Goal: Use online tool/utility: Use online tool/utility

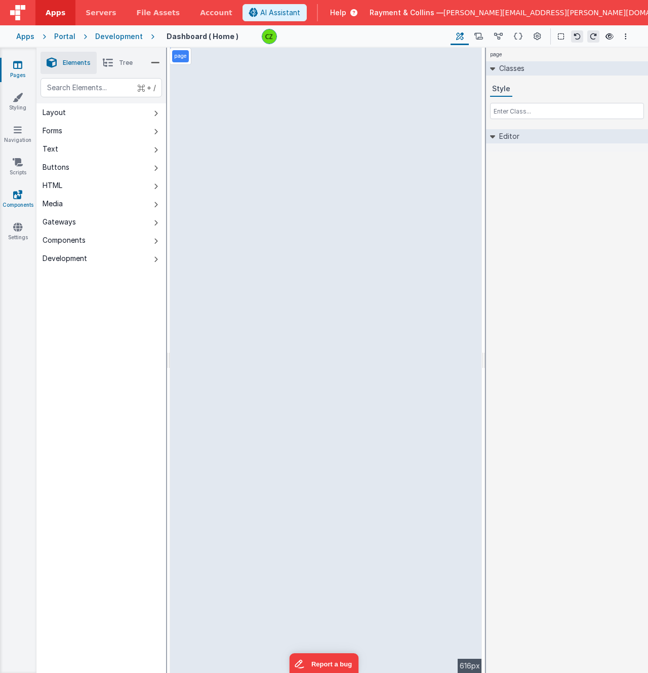
click at [19, 195] on icon at bounding box center [17, 194] width 9 height 10
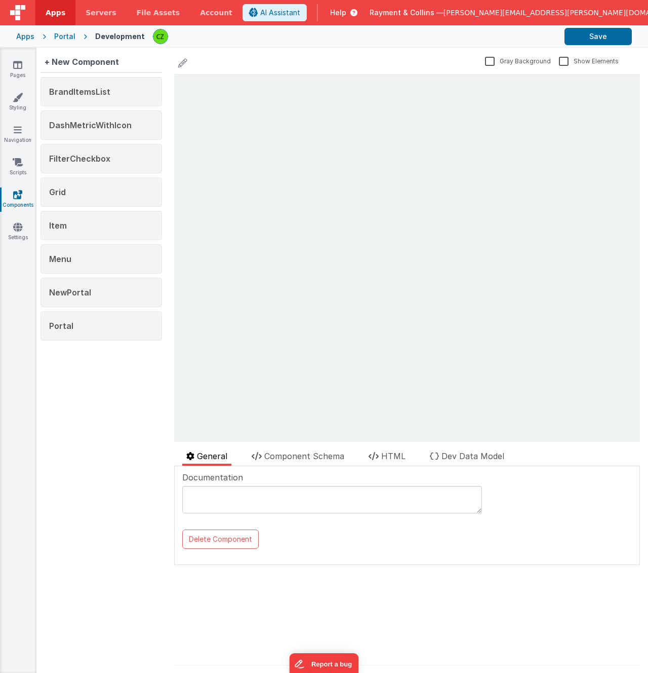
click at [137, 355] on div "+ New Component BrandItemsList DashMetricWithIcon FilterCheckbox Grid Item Menu…" at bounding box center [101, 360] width 130 height 625
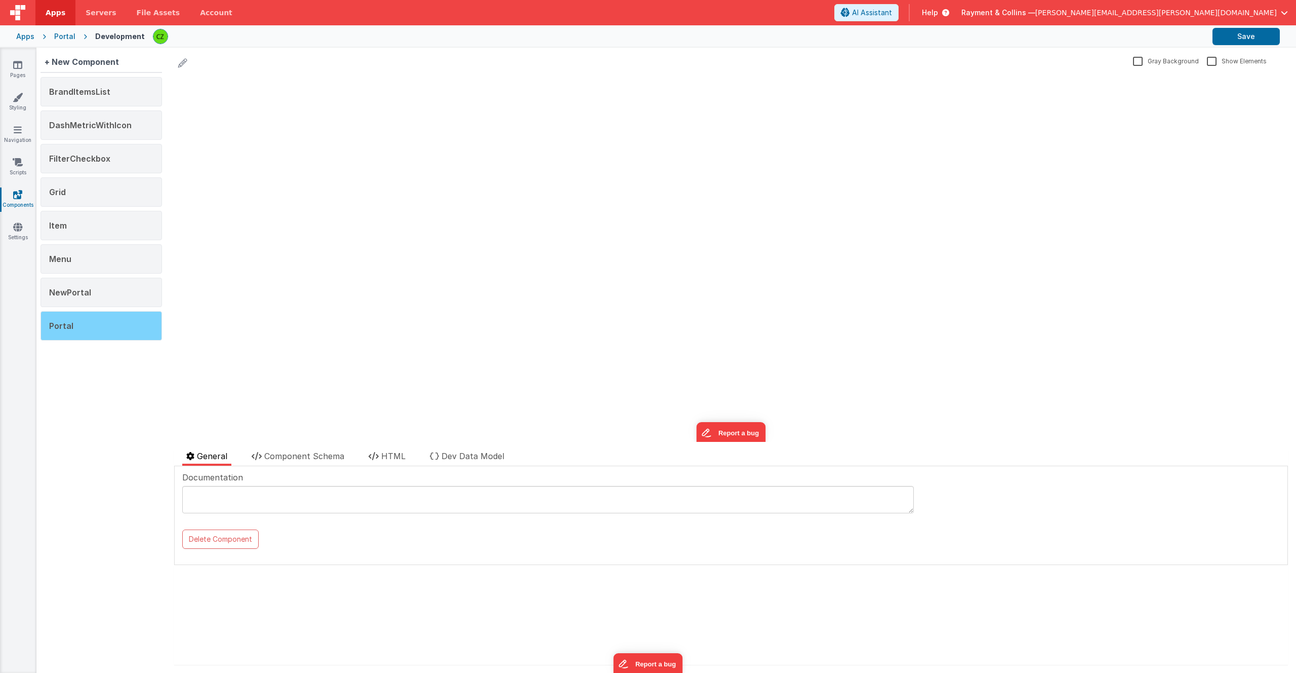
click at [90, 332] on div "Portal" at bounding box center [102, 325] width 122 height 29
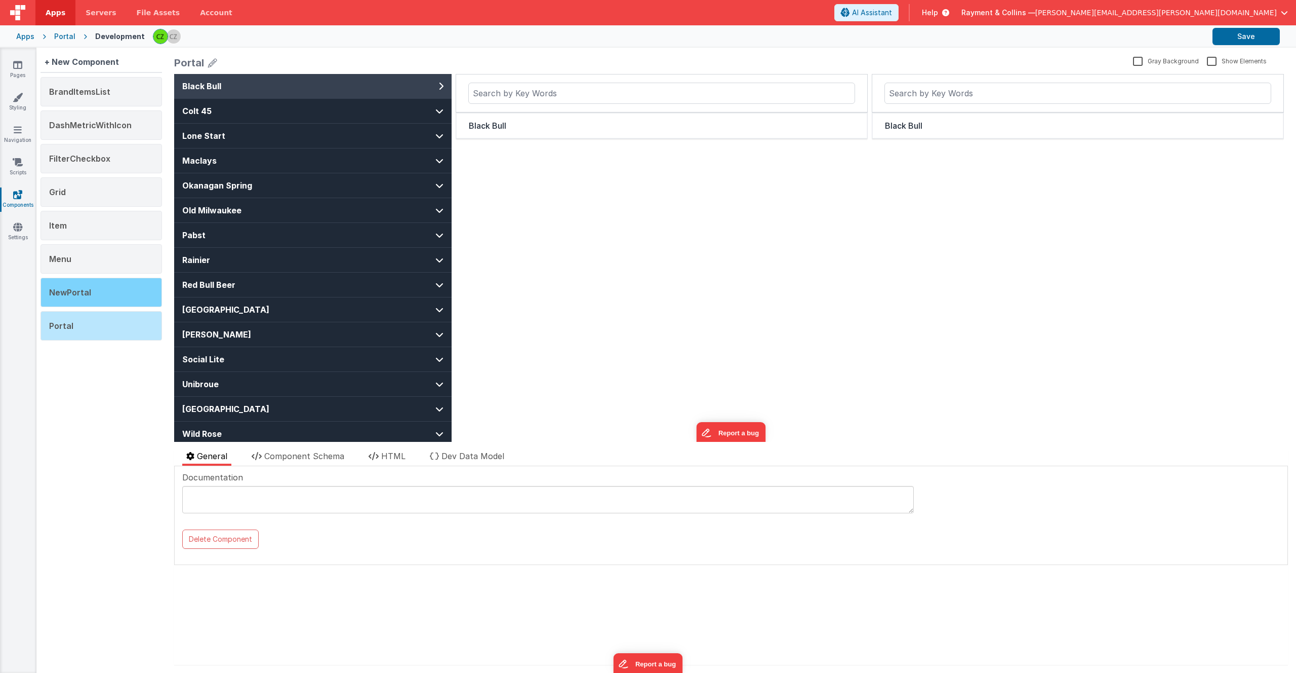
click at [95, 295] on div "NewPortal" at bounding box center [102, 292] width 122 height 29
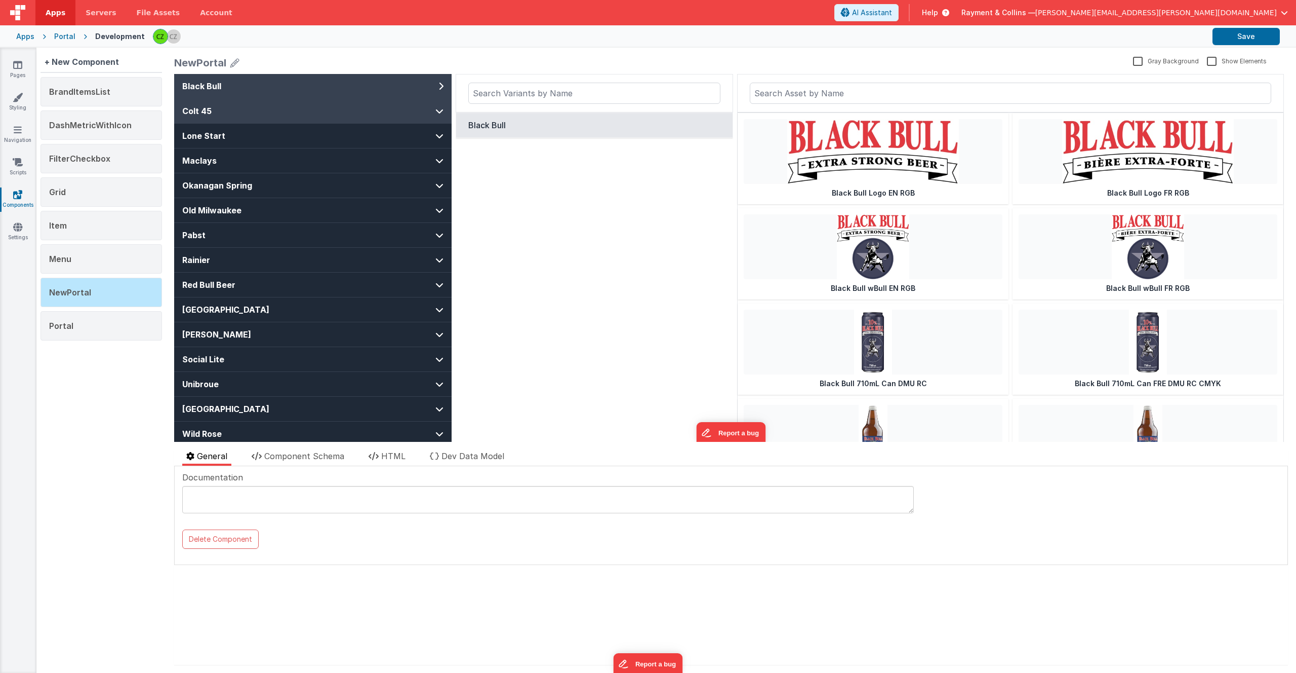
click at [360, 110] on button "Colt 45" at bounding box center [313, 111] width 278 height 24
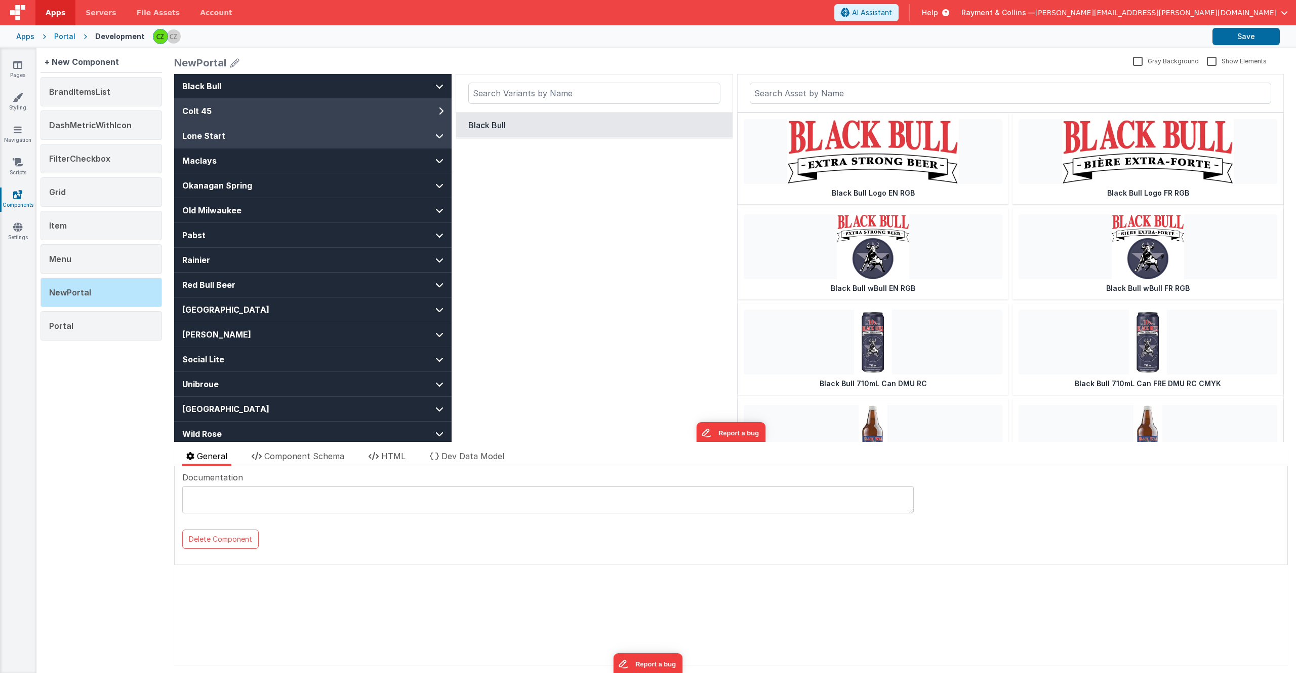
click at [352, 138] on button "Lone Start" at bounding box center [313, 136] width 278 height 24
click at [469, 454] on span "Dev Data Model" at bounding box center [473, 456] width 63 height 10
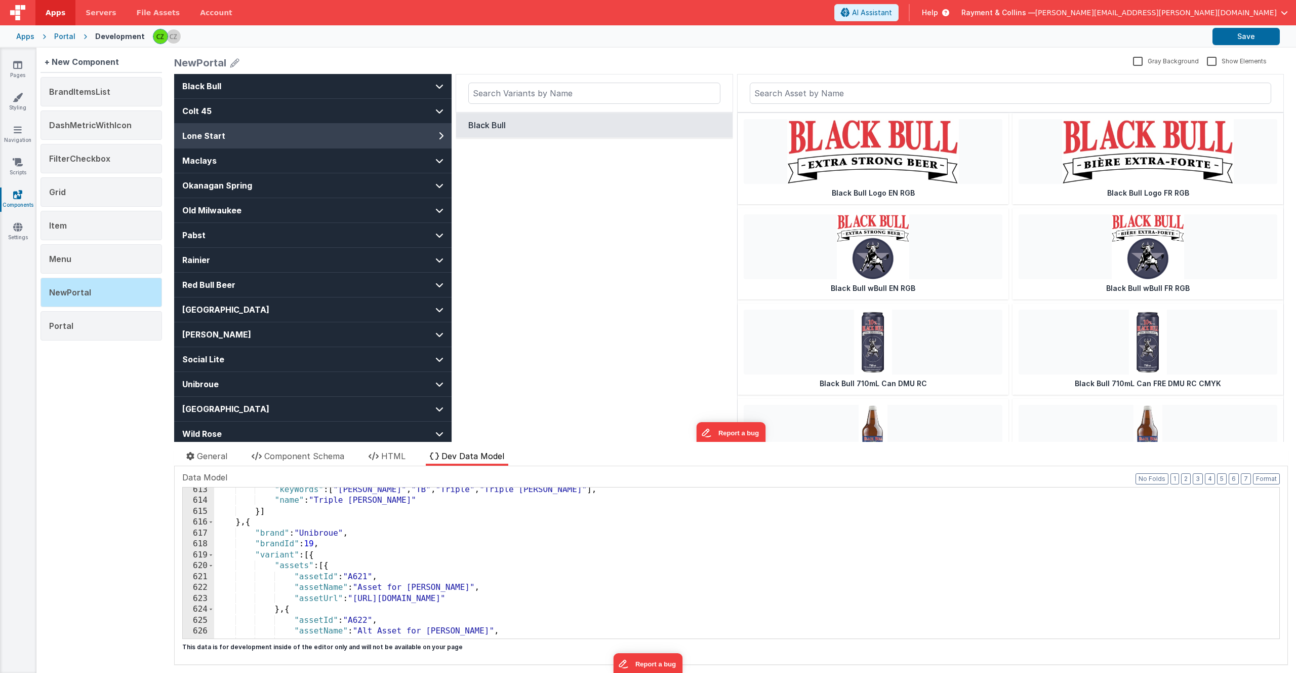
scroll to position [5369, 0]
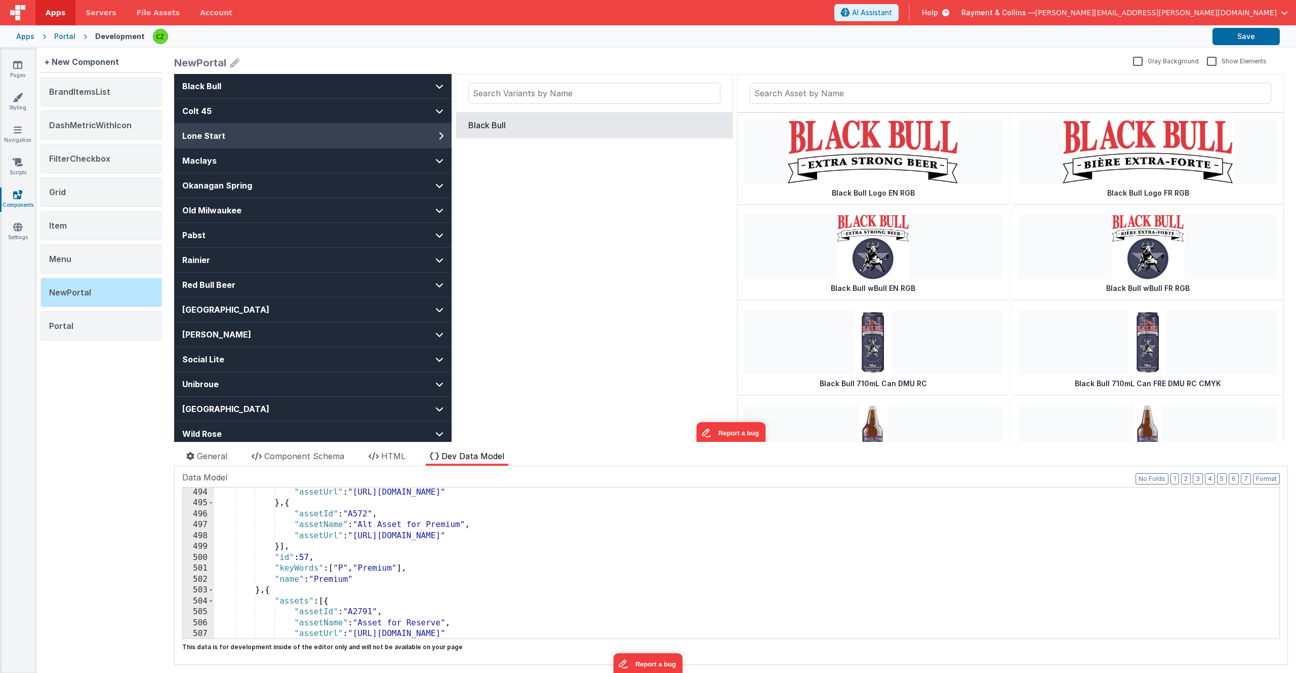
click at [362, 552] on div ""assetUrl" : "[URL][DOMAIN_NAME]" } , { "assetId" : "A572" , "assetName" : "Alt…" at bounding box center [747, 573] width 1066 height 173
